Goal: Use online tool/utility: Utilize a website feature to perform a specific function

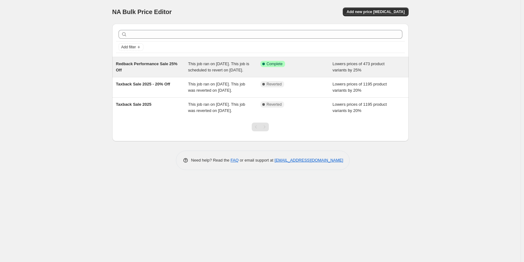
click at [175, 71] on div "Redback Performance Sale 25% Off" at bounding box center [152, 67] width 72 height 12
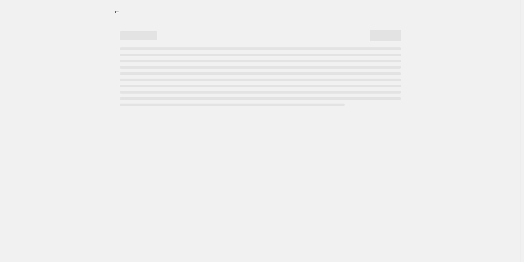
select select "percentage"
select select "collection"
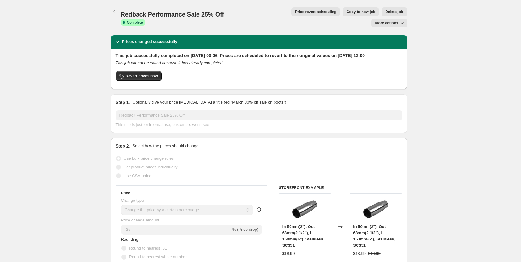
click at [295, 14] on span "Price revert scheduling" at bounding box center [315, 11] width 41 height 5
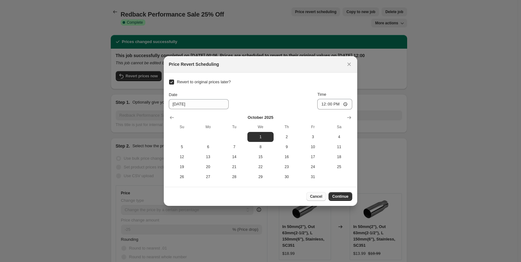
click at [319, 193] on button "Cancel" at bounding box center [316, 196] width 20 height 9
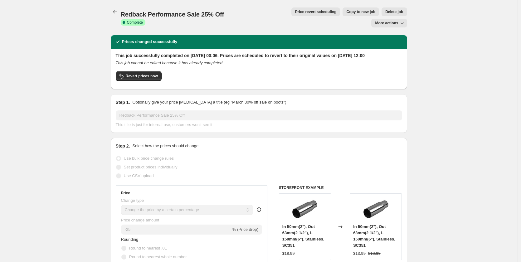
click at [384, 21] on span "More actions" at bounding box center [386, 23] width 23 height 5
click at [143, 74] on span "Revert prices now" at bounding box center [142, 76] width 32 height 5
checkbox input "false"
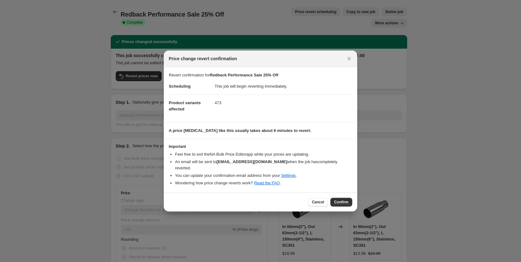
click at [332, 199] on button "Confirm" at bounding box center [341, 202] width 22 height 9
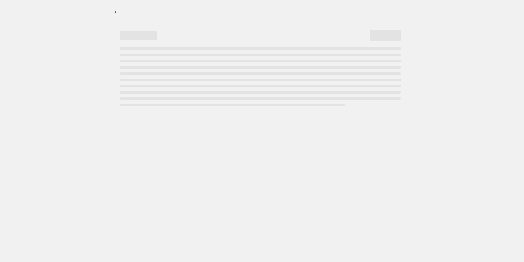
select select "percentage"
select select "collection"
